Goal: Transaction & Acquisition: Purchase product/service

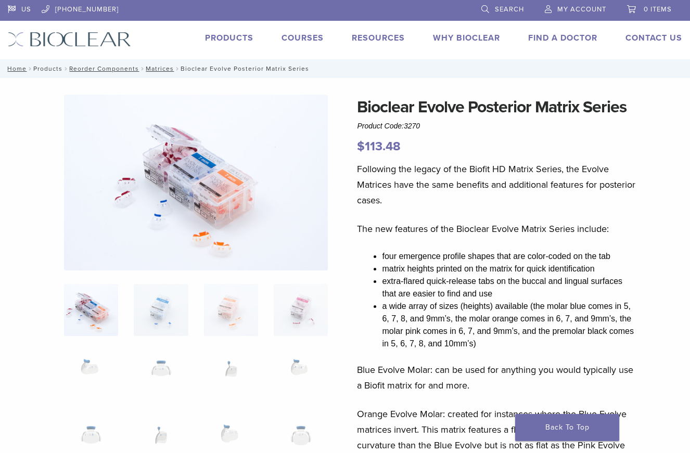
click at [46, 66] on link "Products" at bounding box center [47, 68] width 29 height 7
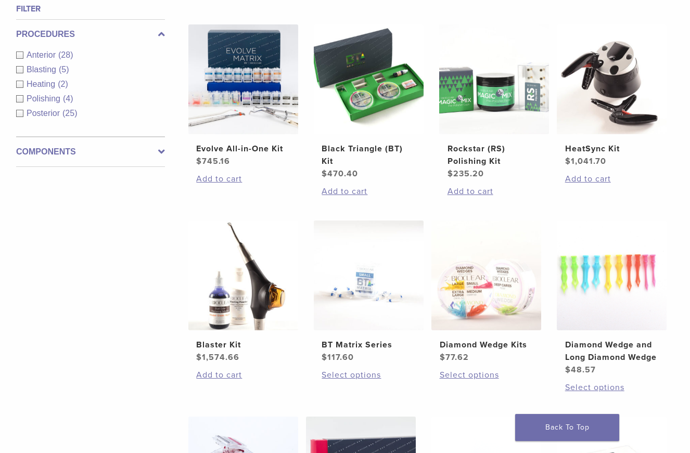
scroll to position [370, 0]
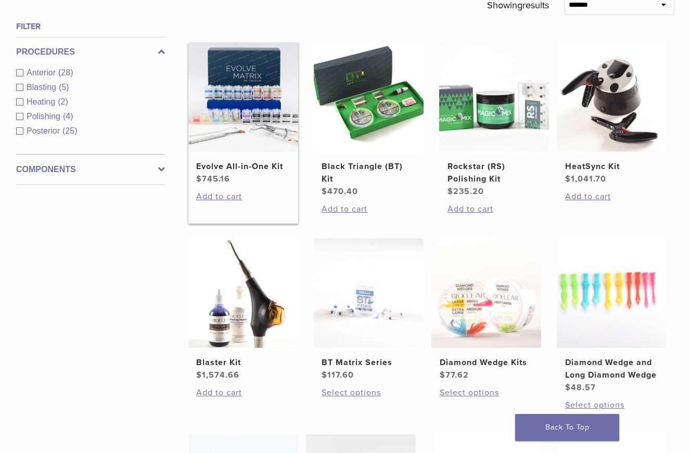
click at [233, 78] on img at bounding box center [243, 97] width 110 height 110
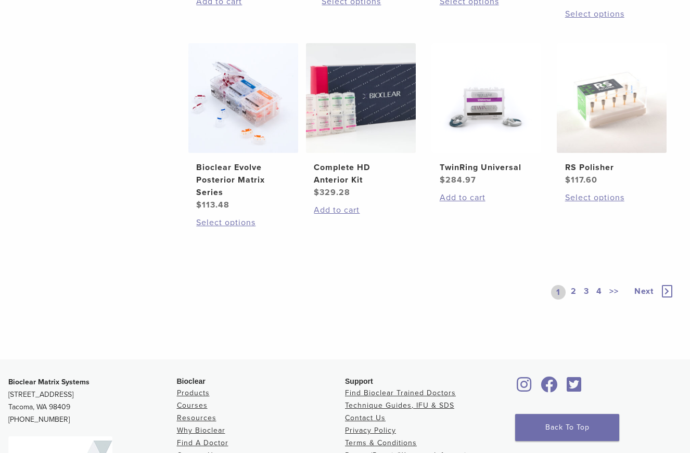
scroll to position [761, 0]
click at [573, 296] on link "2" at bounding box center [574, 293] width 10 height 15
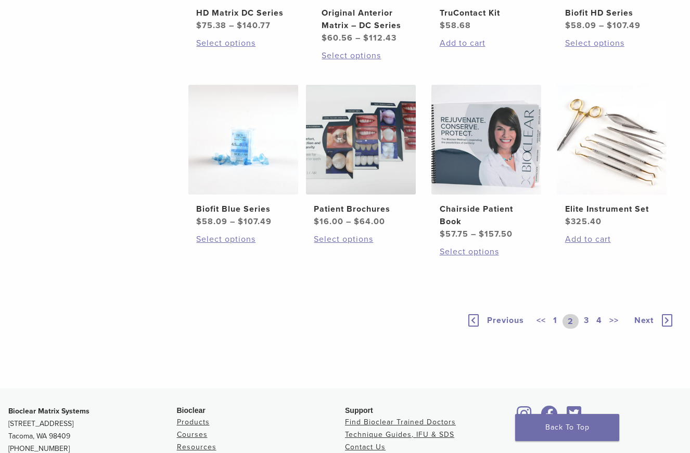
scroll to position [706, 0]
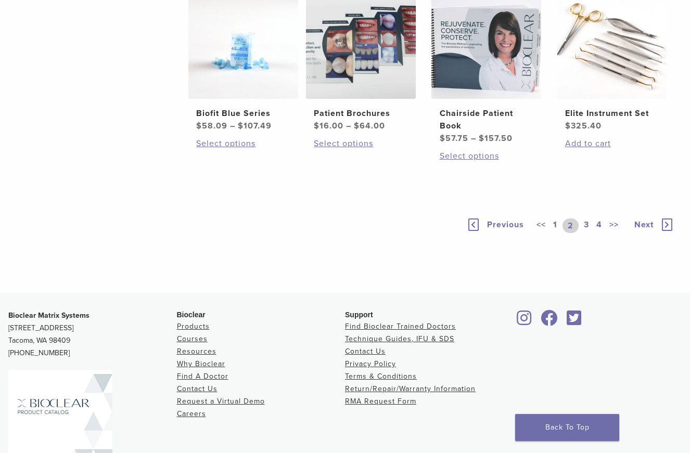
click at [584, 233] on link "3" at bounding box center [586, 226] width 9 height 15
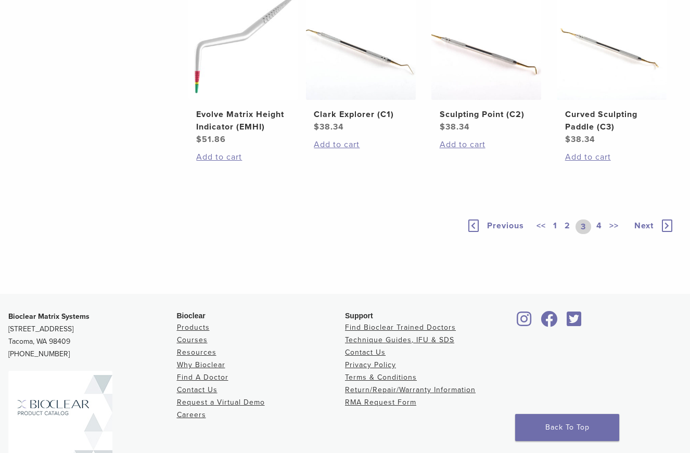
scroll to position [864, 0]
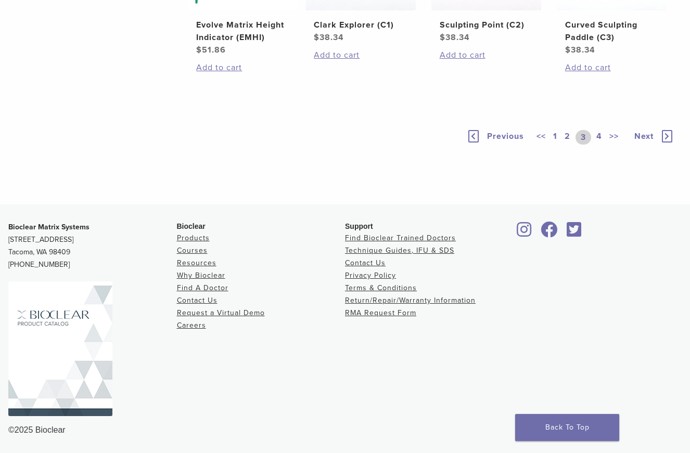
click at [601, 145] on link "4" at bounding box center [599, 137] width 10 height 15
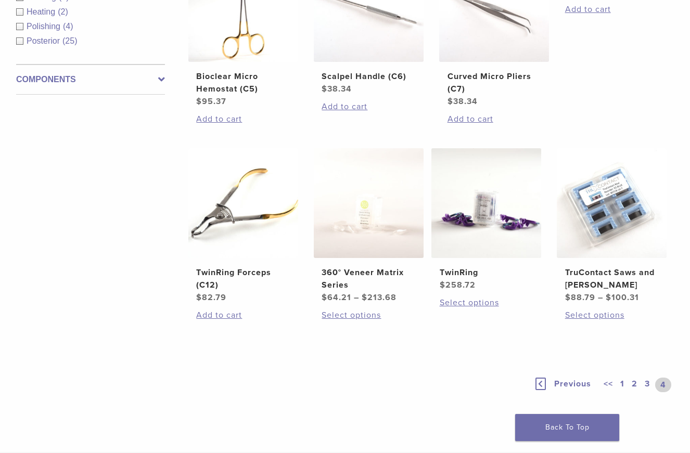
scroll to position [570, 0]
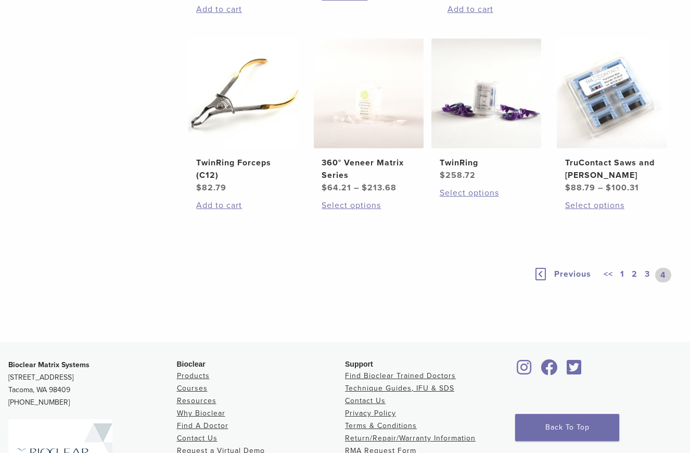
click at [624, 273] on link "1" at bounding box center [622, 275] width 8 height 15
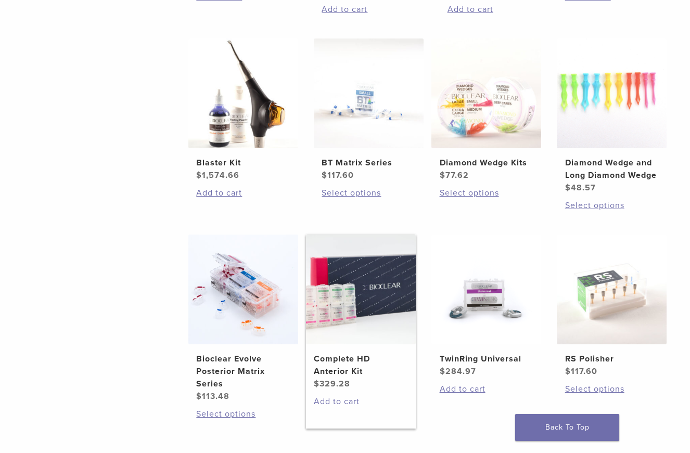
click at [347, 401] on link "Add to cart" at bounding box center [360, 402] width 93 height 12
click at [454, 388] on link "Add to cart" at bounding box center [486, 389] width 93 height 12
click at [223, 416] on link "Select options" at bounding box center [242, 414] width 93 height 12
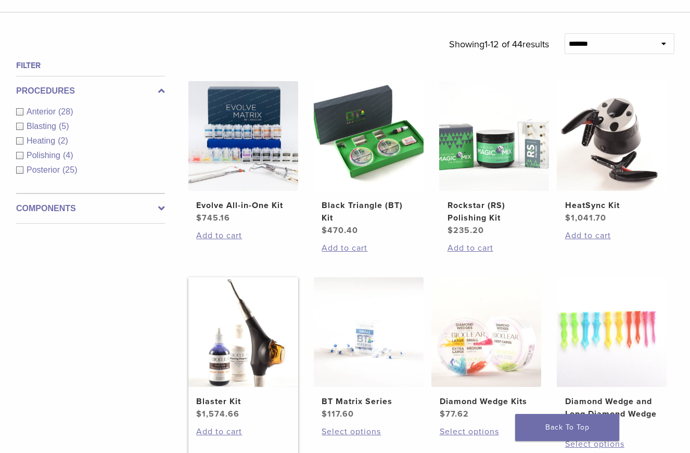
scroll to position [307, 0]
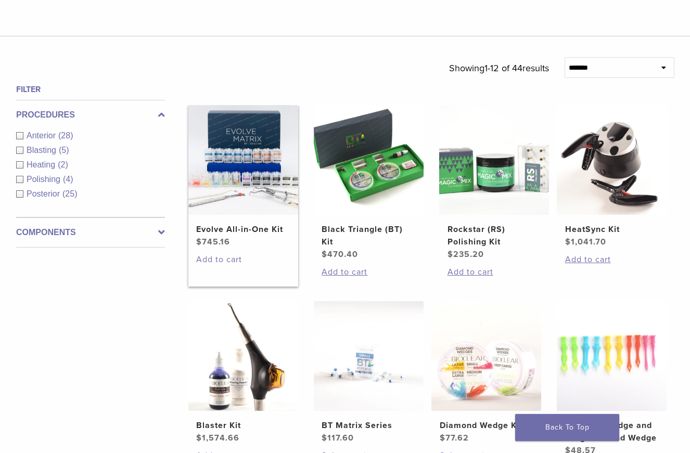
click at [216, 258] on link "Add to cart" at bounding box center [242, 259] width 93 height 12
click at [482, 272] on link "Add to cart" at bounding box center [494, 272] width 93 height 12
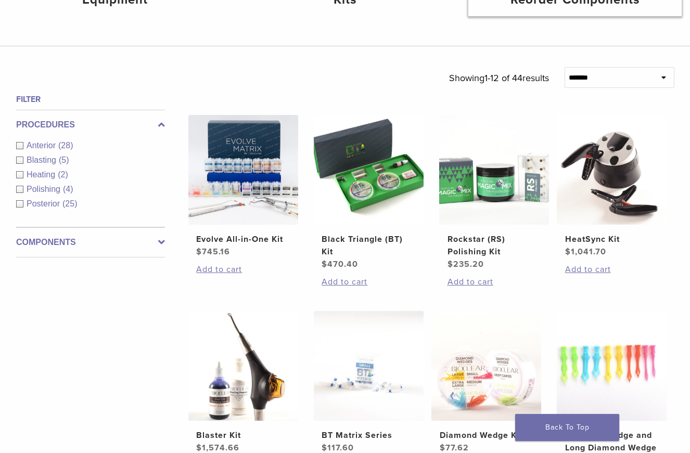
scroll to position [294, 0]
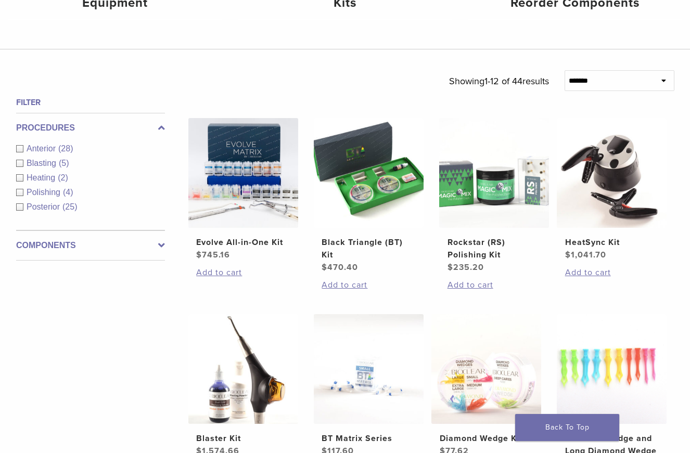
click at [18, 194] on div "Polishing (4)" at bounding box center [90, 192] width 149 height 12
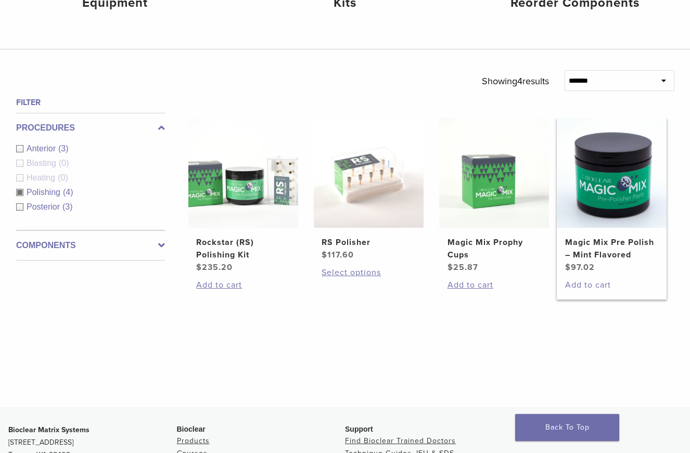
click at [579, 289] on link "Add to cart" at bounding box center [611, 285] width 93 height 12
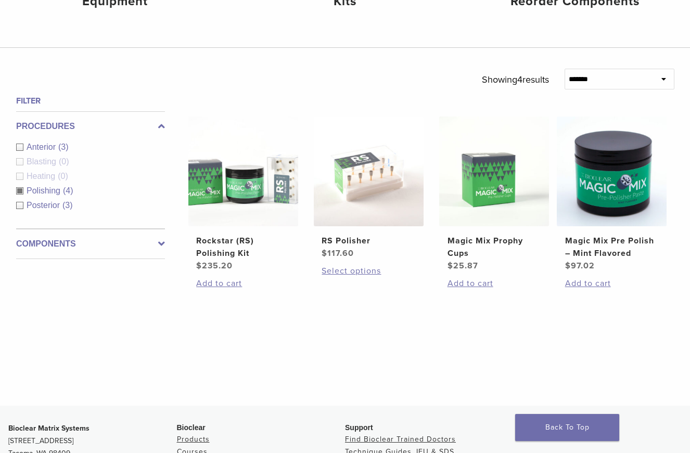
click at [20, 191] on div "Polishing (4)" at bounding box center [90, 191] width 149 height 12
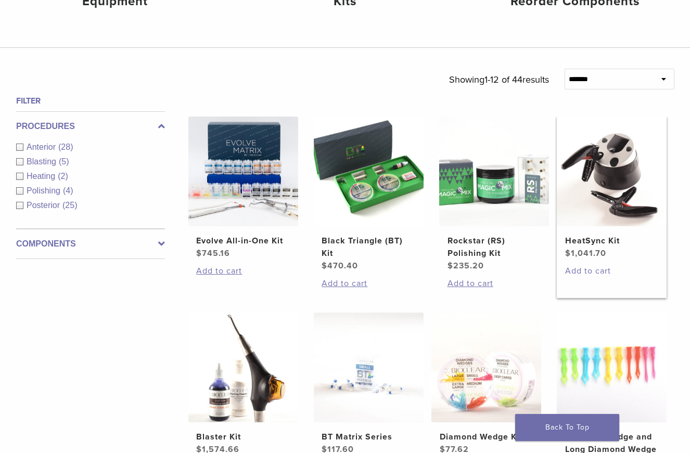
click at [576, 271] on link "Add to cart" at bounding box center [611, 271] width 93 height 12
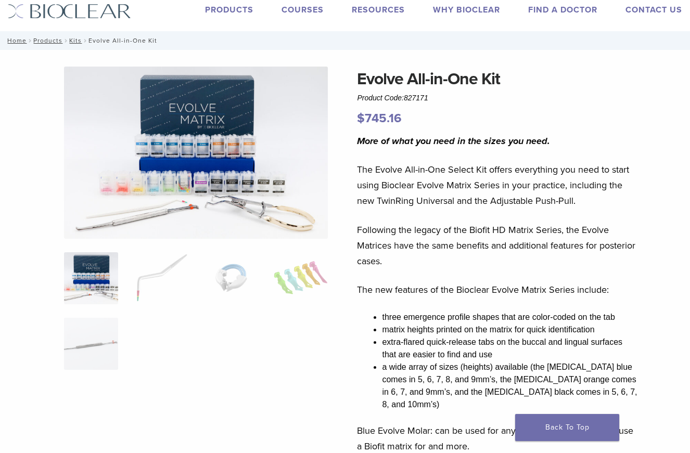
scroll to position [27, 0]
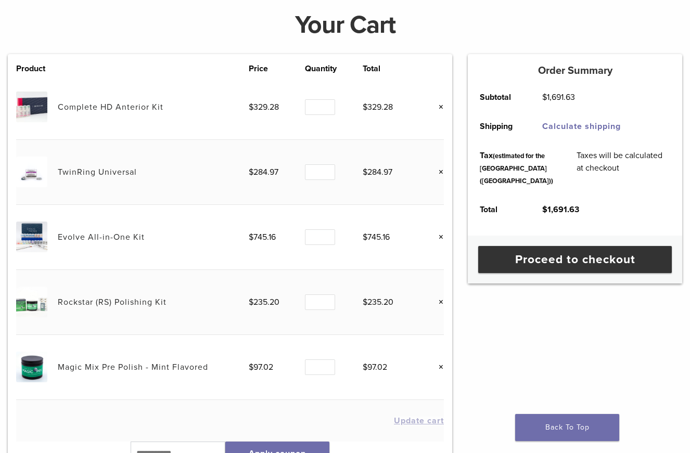
scroll to position [241, 0]
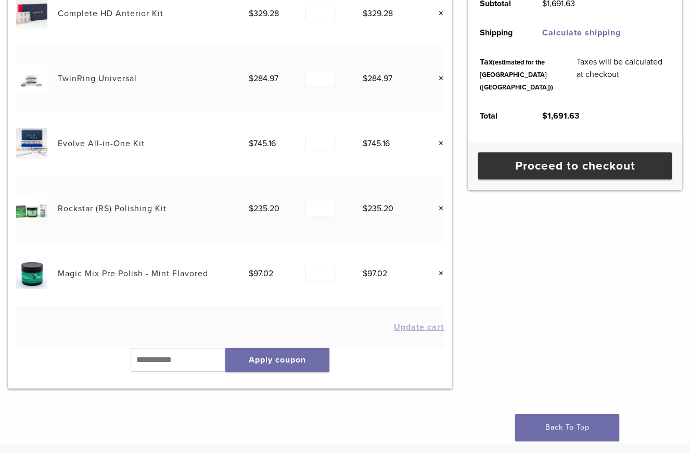
click at [443, 210] on link "×" at bounding box center [437, 209] width 14 height 14
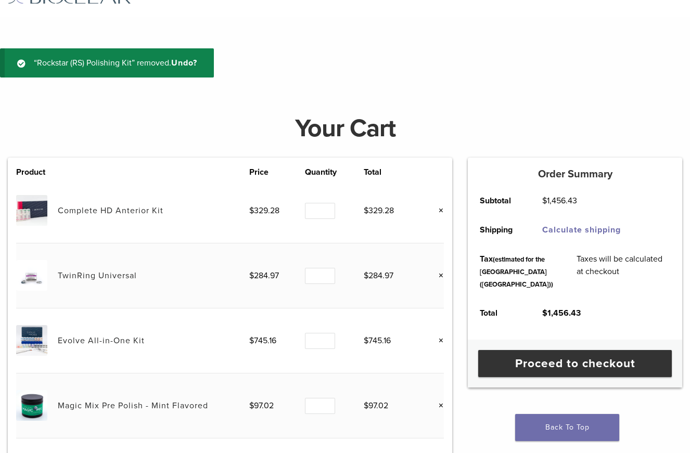
scroll to position [39, 0]
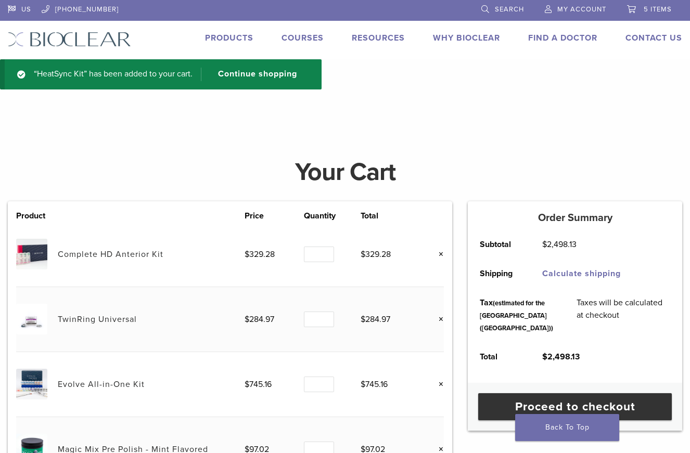
click at [649, 11] on span "5 items" at bounding box center [658, 9] width 28 height 8
click at [661, 10] on span "5 items" at bounding box center [658, 9] width 28 height 8
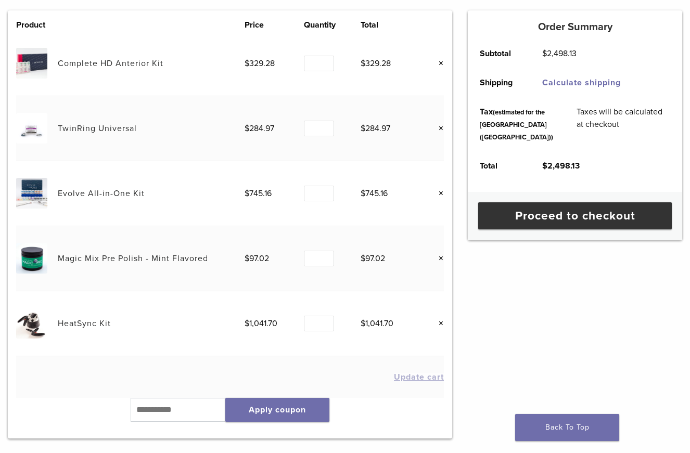
scroll to position [186, 0]
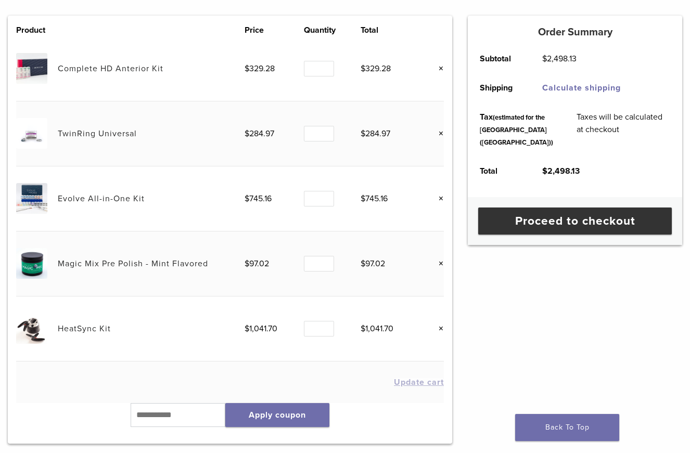
click at [75, 326] on link "HeatSync Kit" at bounding box center [84, 329] width 53 height 10
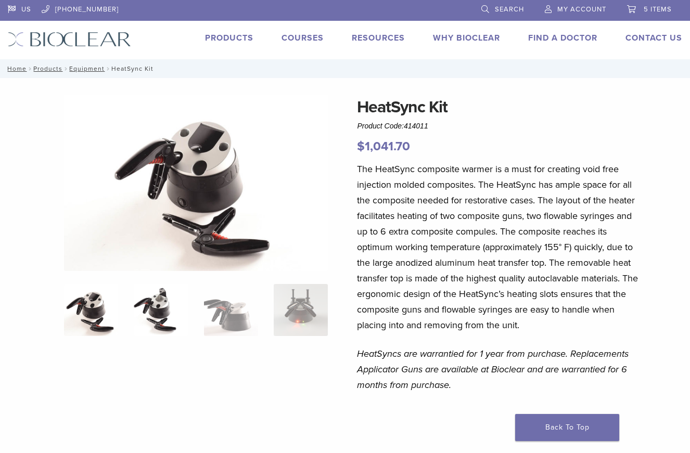
click at [164, 307] on img at bounding box center [161, 310] width 54 height 52
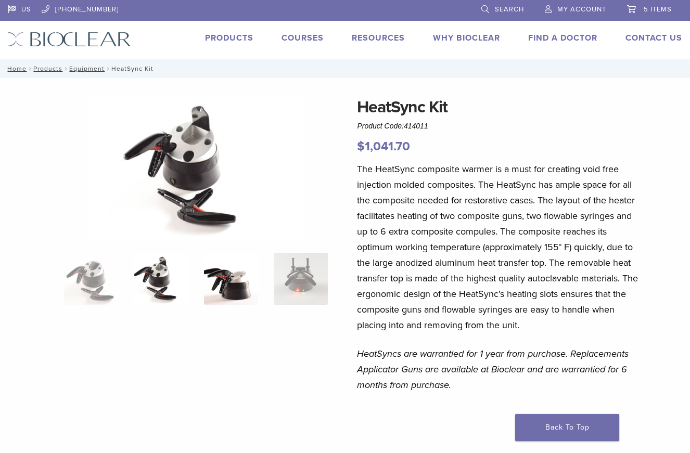
click at [213, 295] on img at bounding box center [231, 279] width 54 height 52
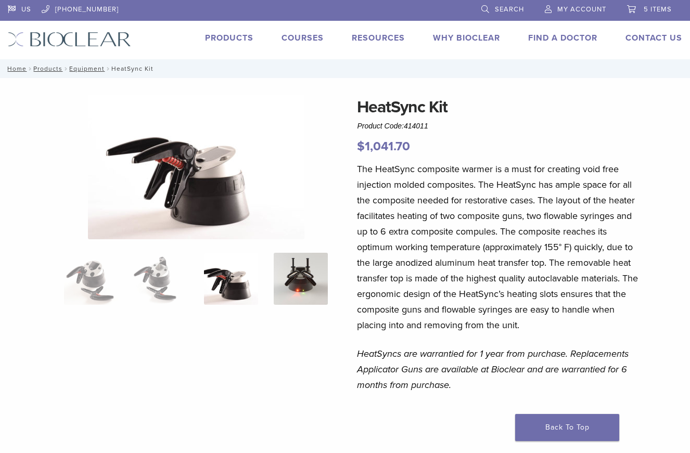
click at [278, 285] on img at bounding box center [301, 279] width 54 height 52
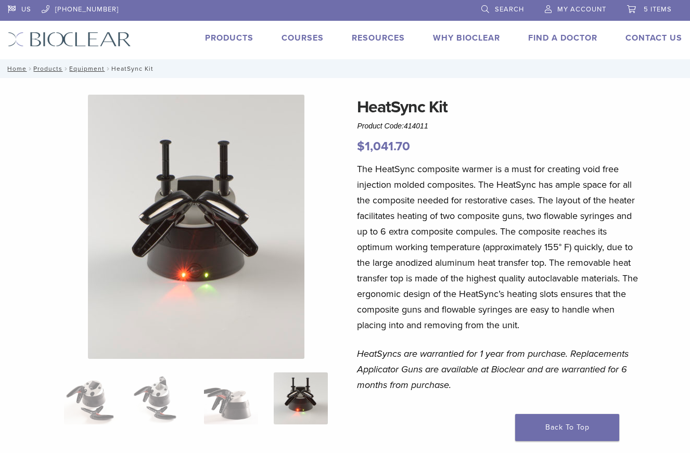
click at [647, 9] on span "5 items" at bounding box center [658, 9] width 28 height 8
click at [651, 10] on span "5 items" at bounding box center [658, 9] width 28 height 8
click at [648, 14] on link "5 items" at bounding box center [649, 8] width 45 height 16
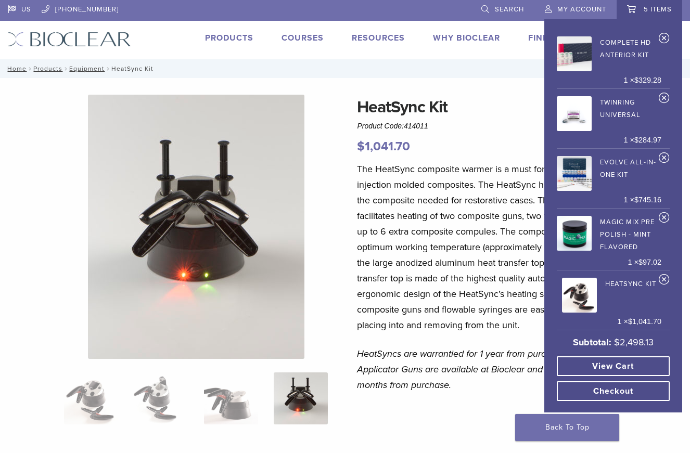
click at [639, 364] on link "View cart" at bounding box center [613, 367] width 113 height 20
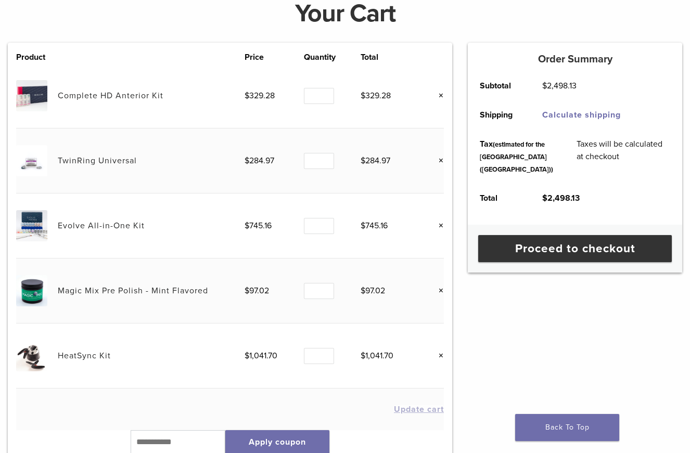
scroll to position [108, 0]
